Goal: Transaction & Acquisition: Purchase product/service

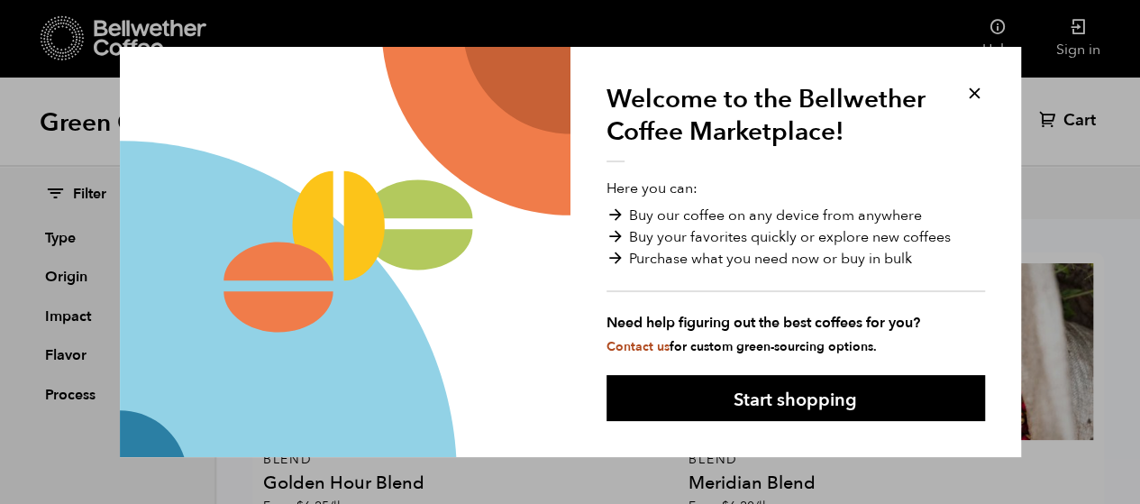
scroll to position [22, 0]
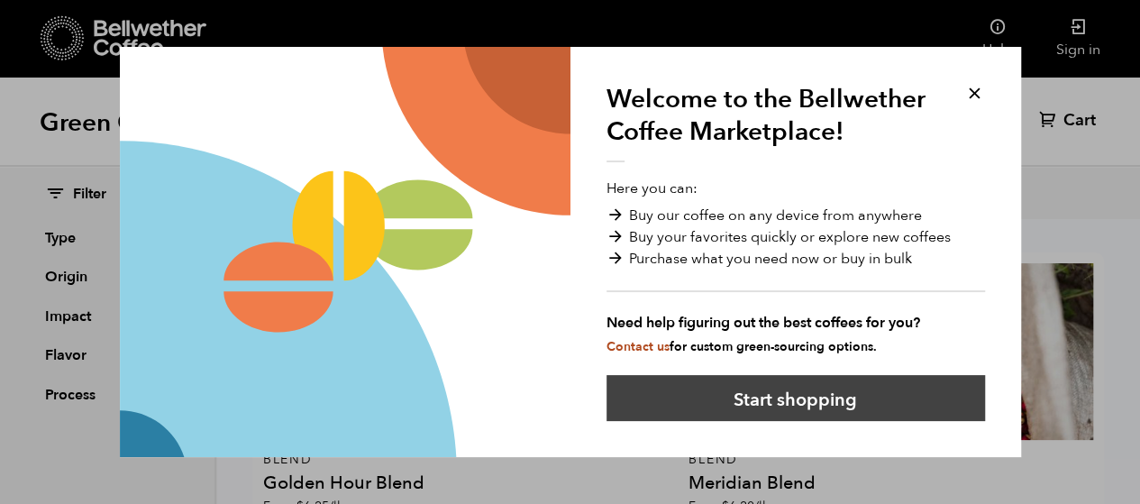
click at [764, 395] on button "Start shopping" at bounding box center [795, 398] width 378 height 46
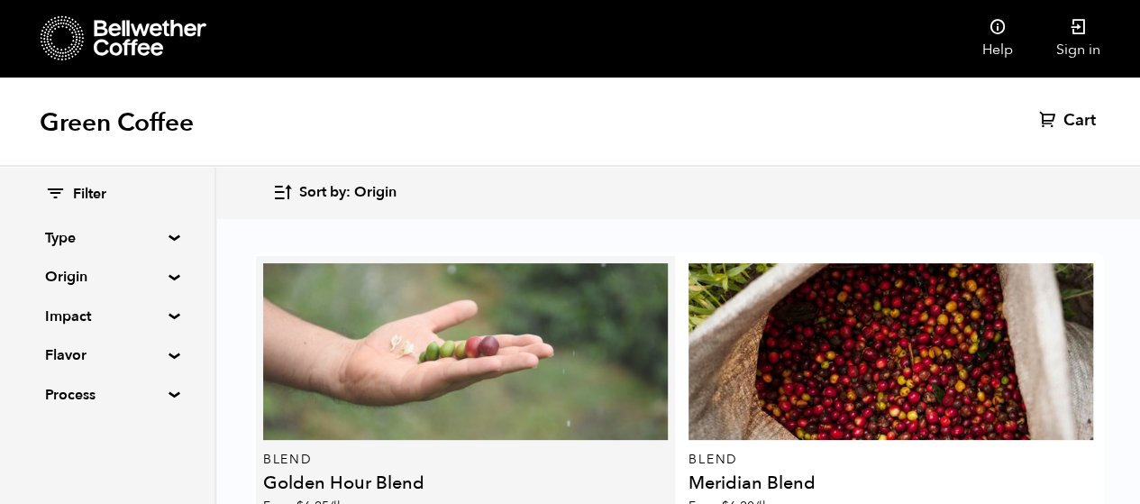
scroll to position [964, 0]
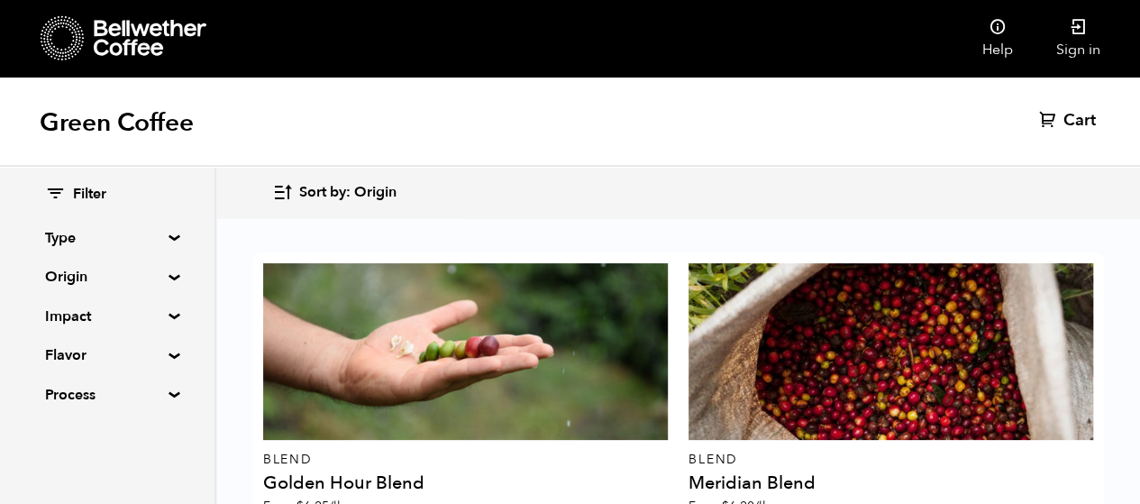
click at [160, 318] on summary "Impact" at bounding box center [107, 316] width 124 height 22
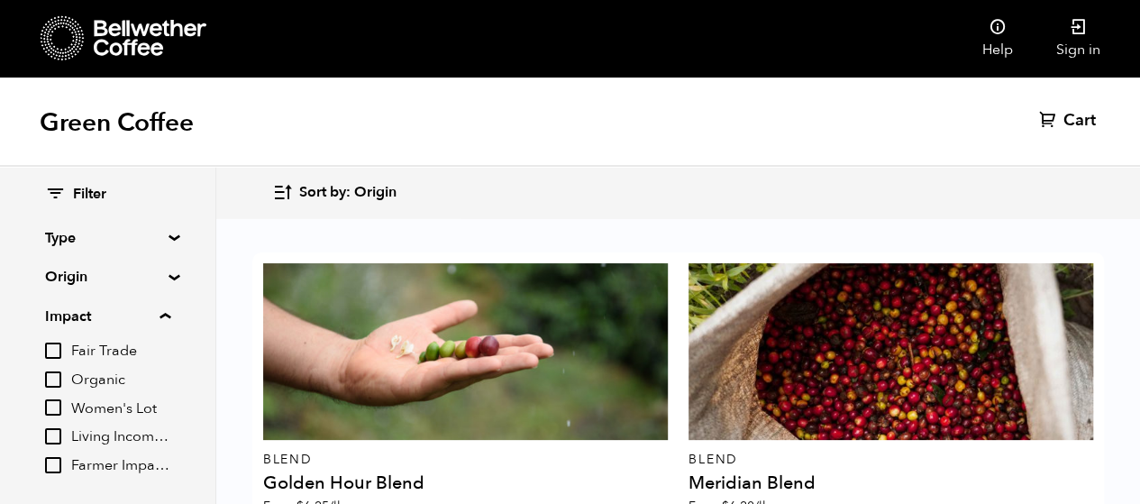
scroll to position [830, 0]
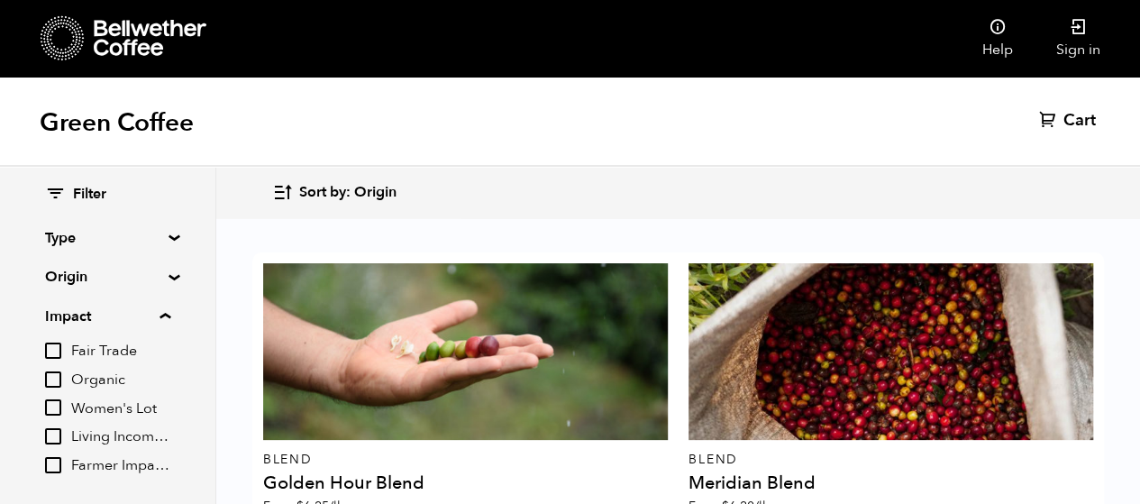
click at [59, 406] on input "Women's Lot" at bounding box center [53, 407] width 16 height 16
checkbox input "true"
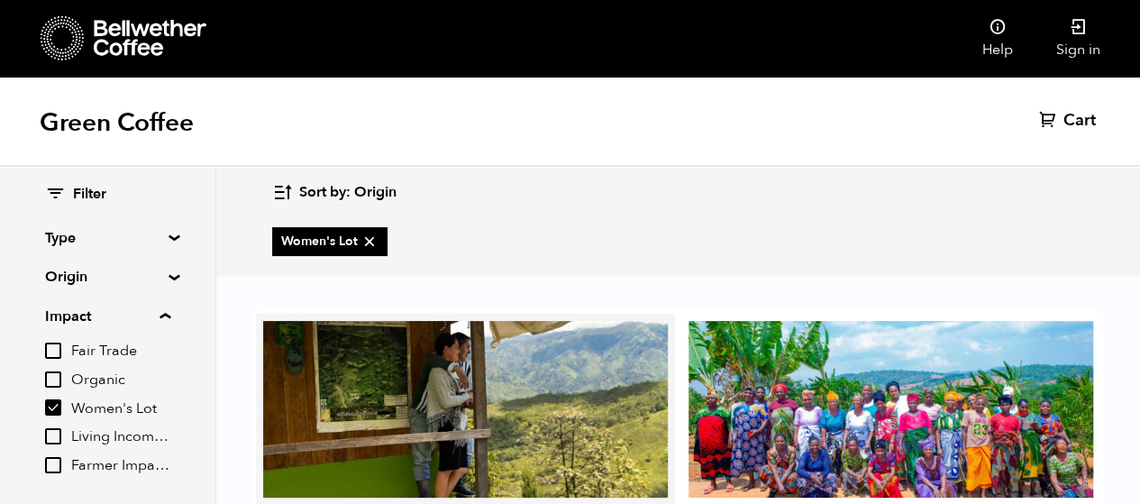
scroll to position [11, 0]
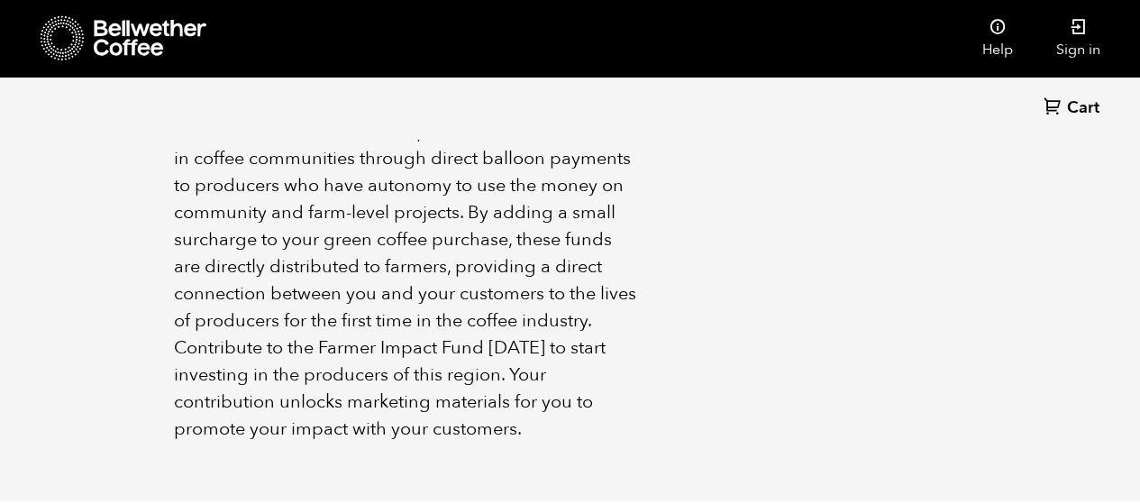
scroll to position [1184, 0]
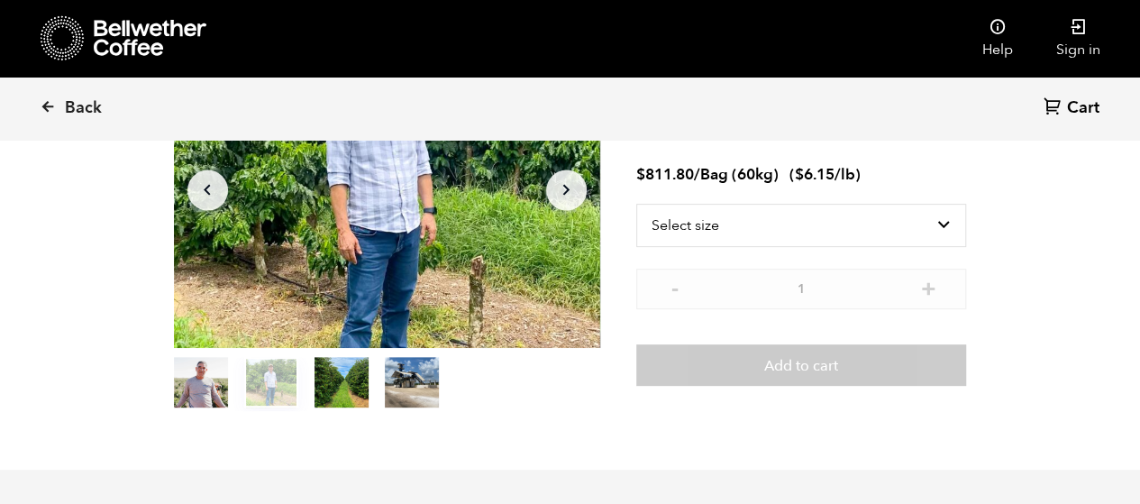
scroll to position [196, 0]
click at [861, 219] on select "Select size Bag (60kg) (132 lbs)" at bounding box center [801, 224] width 331 height 43
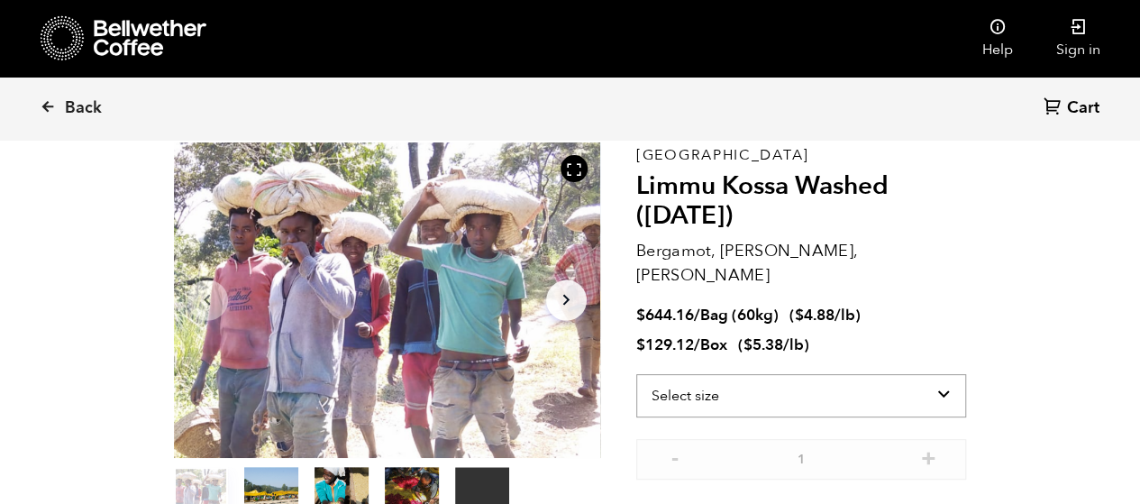
scroll to position [86, 0]
click at [712, 373] on select "Select size Bag (60kg) (132 lbs) Box (24 lbs)" at bounding box center [801, 394] width 331 height 43
click at [759, 305] on ul "$ 644.16 / Bag (60kg) ( $ 4.88 /lb ) $ 129.12 / Box ( $ 5.38 /lb )" at bounding box center [801, 330] width 331 height 50
